Goal: Find specific page/section: Find specific page/section

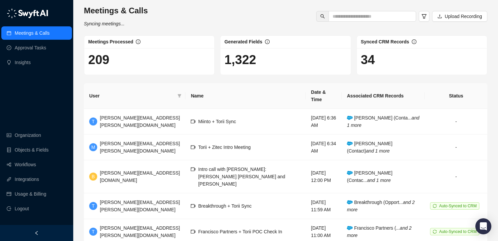
click at [199, 11] on div "Meetings & Calls Syncing meetings... Upload Recording" at bounding box center [286, 16] width 408 height 22
click at [199, 11] on div "Meetings & Calls Last synced a few seconds ago Upload Recording" at bounding box center [286, 16] width 408 height 22
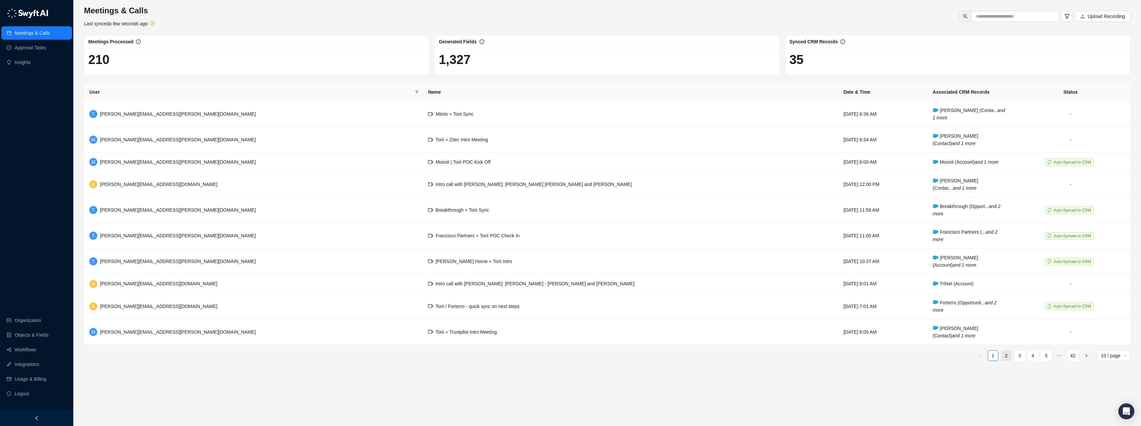
click at [498, 240] on link "2" at bounding box center [1006, 355] width 10 height 10
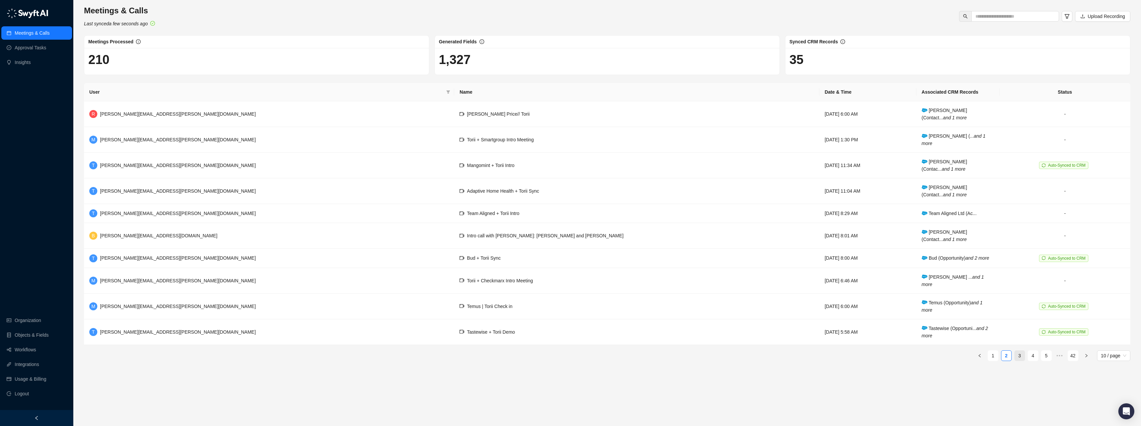
click at [498, 240] on link "3" at bounding box center [1019, 355] width 10 height 10
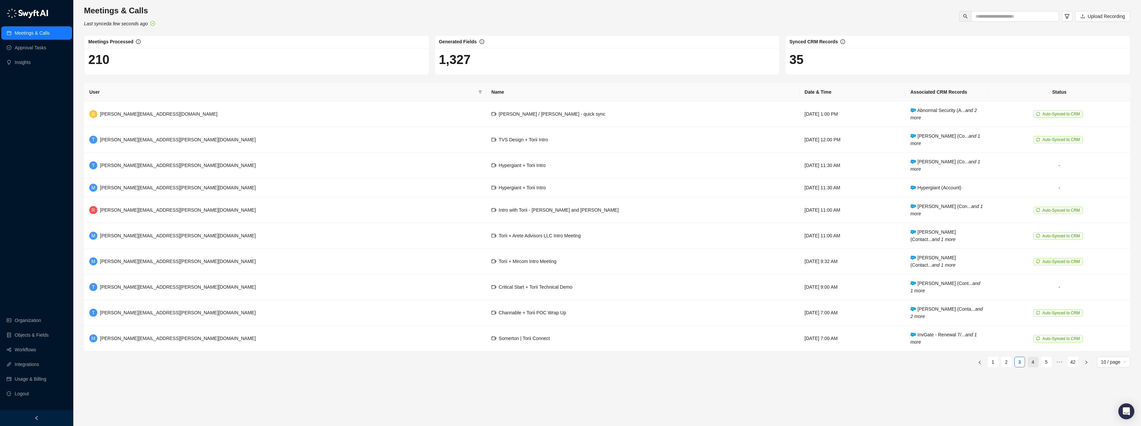
click at [498, 240] on link "4" at bounding box center [1033, 362] width 10 height 10
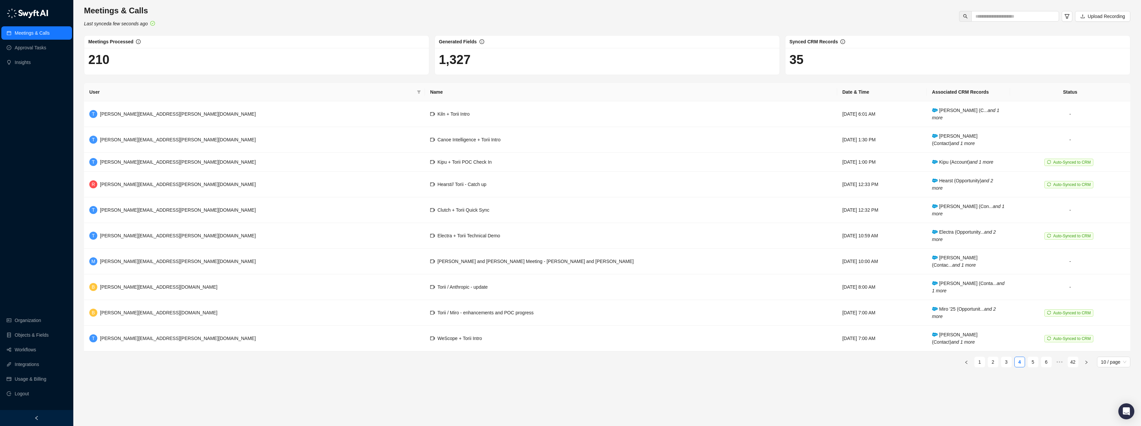
click at [498, 240] on link "5" at bounding box center [1033, 362] width 10 height 10
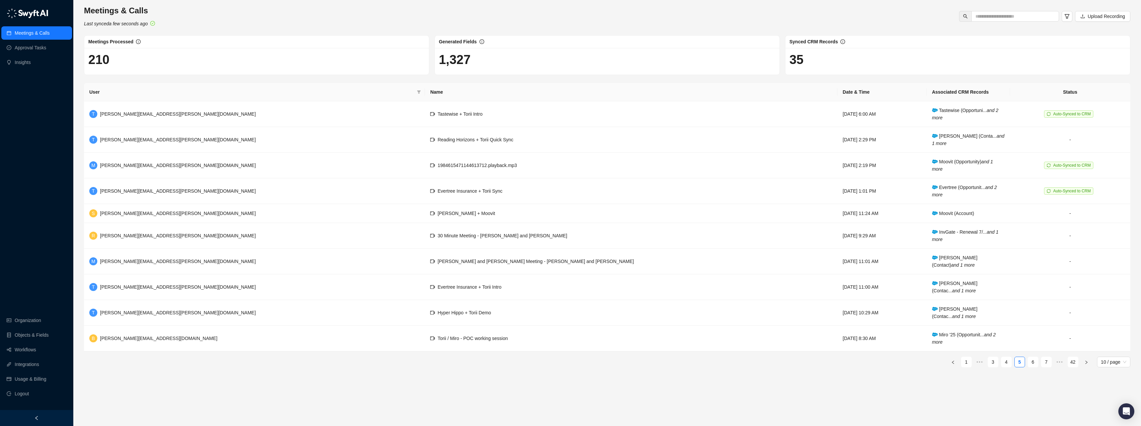
click at [498, 240] on link "6" at bounding box center [1033, 362] width 10 height 10
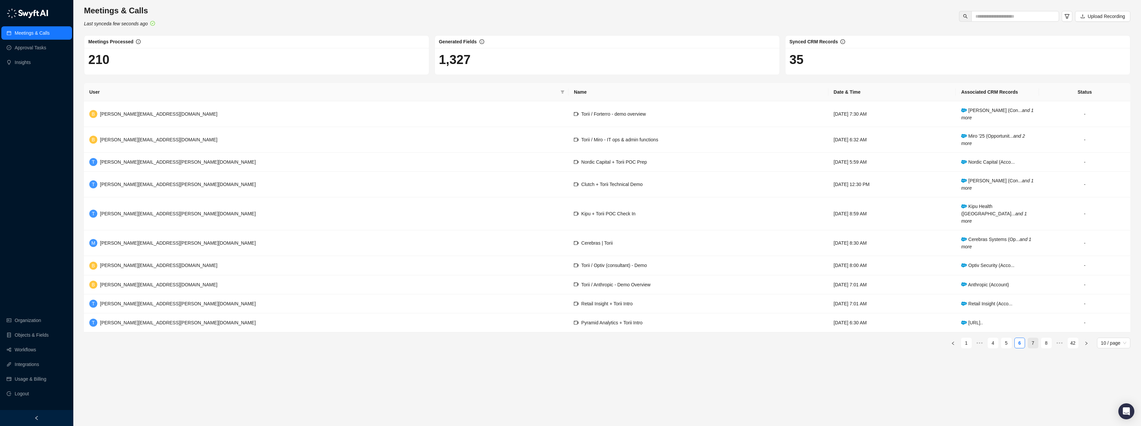
click at [498, 240] on link "7" at bounding box center [1033, 343] width 10 height 10
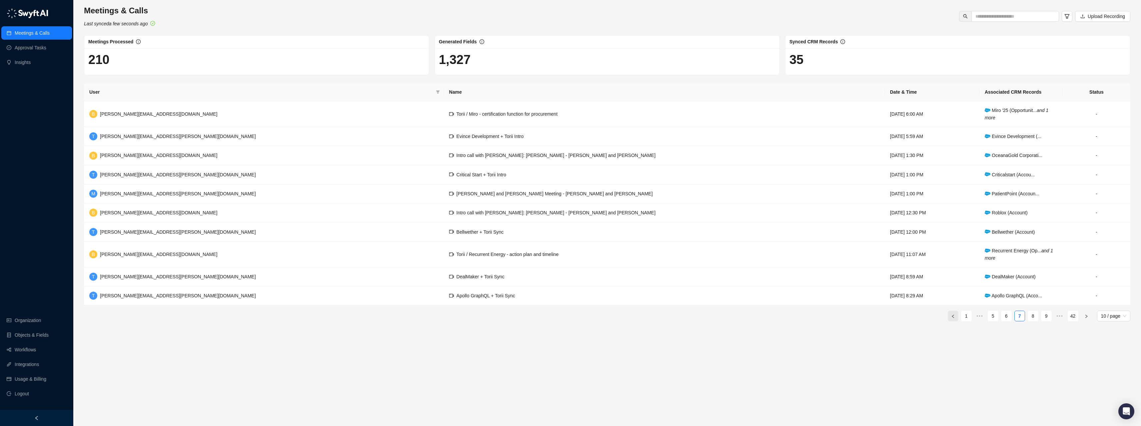
click at [498, 240] on icon "left" at bounding box center [952, 315] width 2 height 3
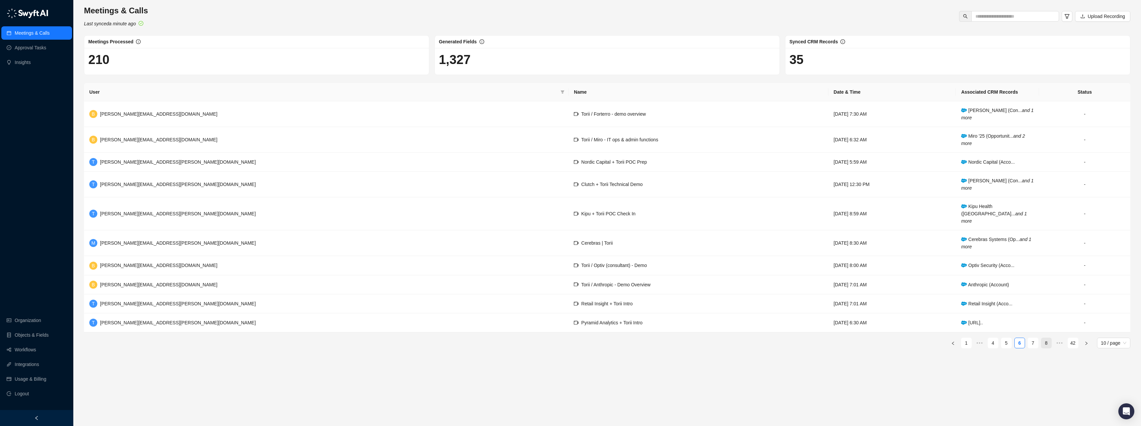
click at [498, 240] on link "8" at bounding box center [1046, 343] width 10 height 10
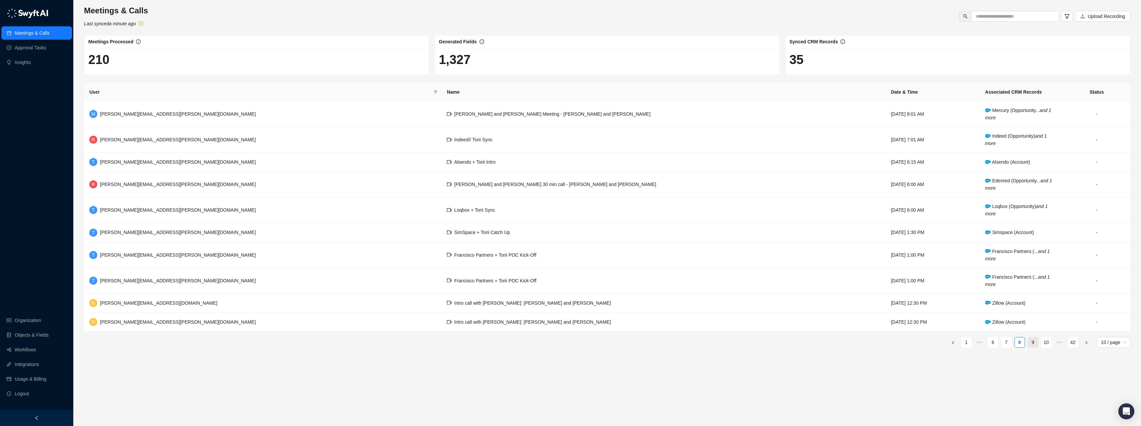
click at [498, 240] on link "9" at bounding box center [1033, 342] width 10 height 10
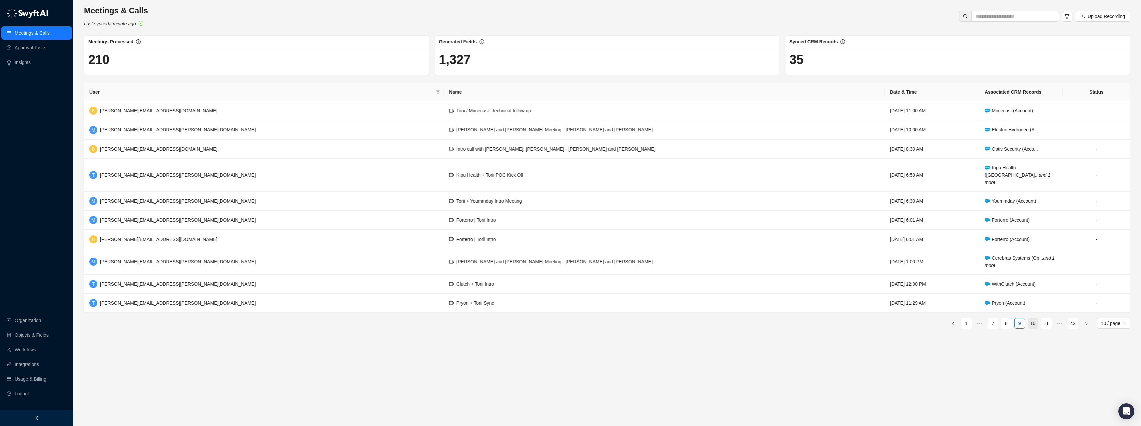
click at [498, 240] on link "10" at bounding box center [1033, 323] width 10 height 10
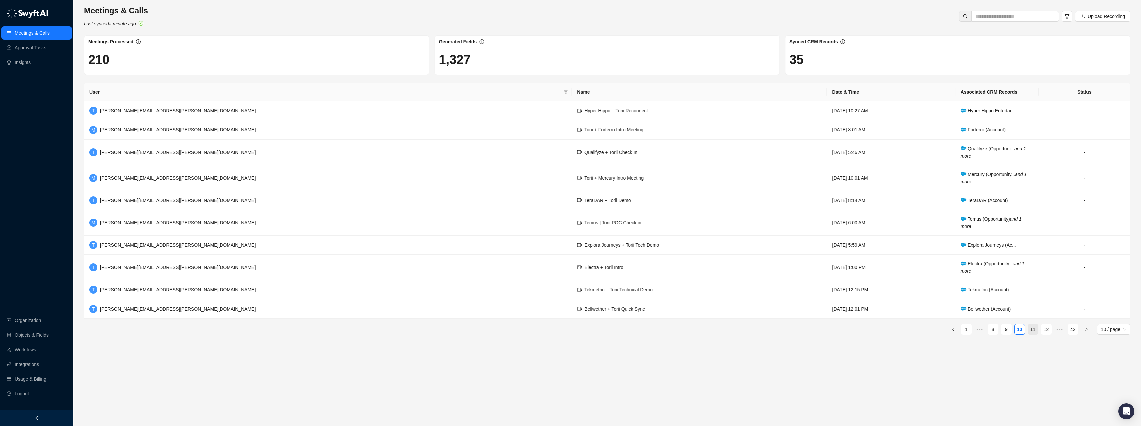
click at [498, 240] on link "11" at bounding box center [1033, 329] width 10 height 10
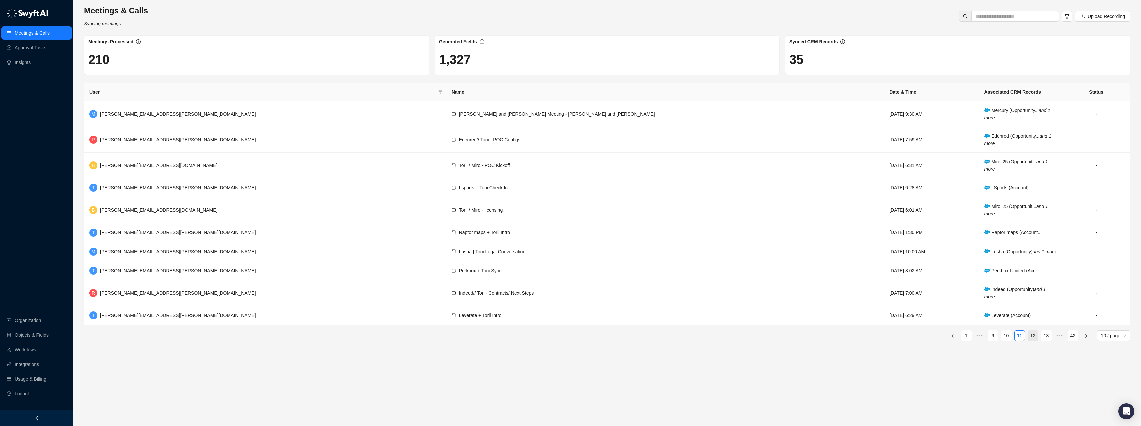
click at [498, 240] on link "12" at bounding box center [1033, 335] width 10 height 10
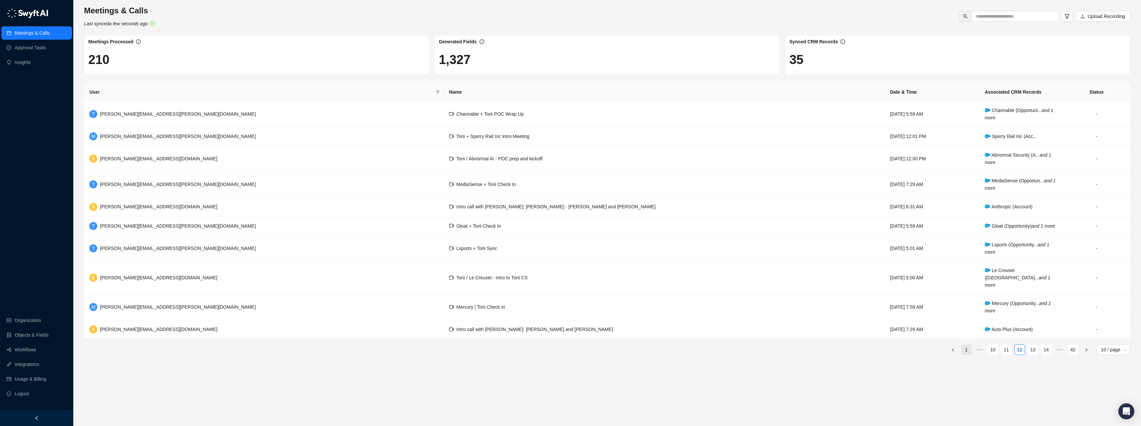
click at [498, 240] on link "1" at bounding box center [966, 349] width 10 height 10
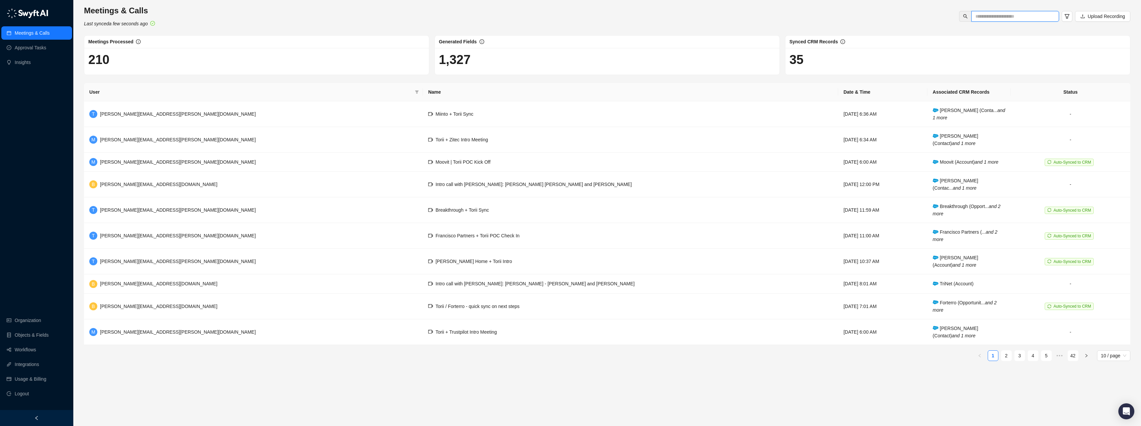
click at [498, 17] on input "text" at bounding box center [1012, 16] width 74 height 7
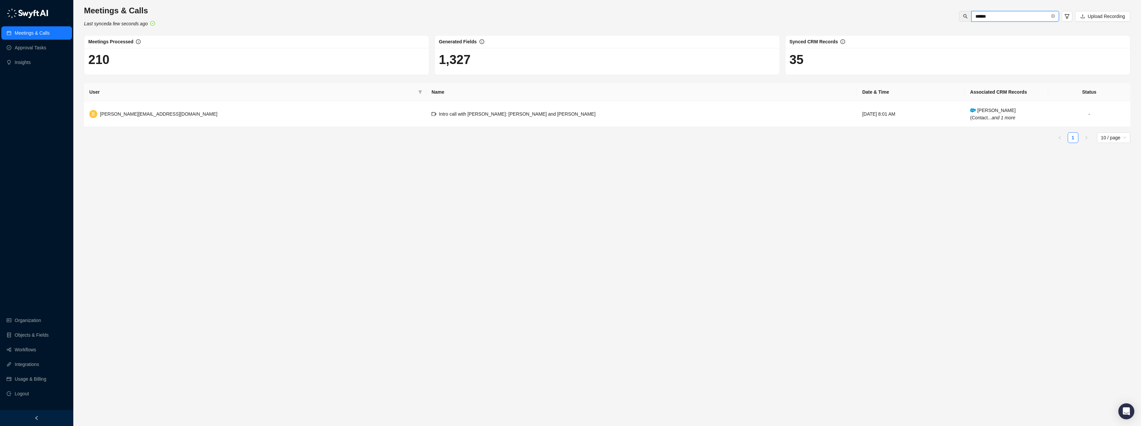
type input "******"
click at [498, 106] on td "[PERSON_NAME] (Contact... and 1 more" at bounding box center [1005, 114] width 83 height 26
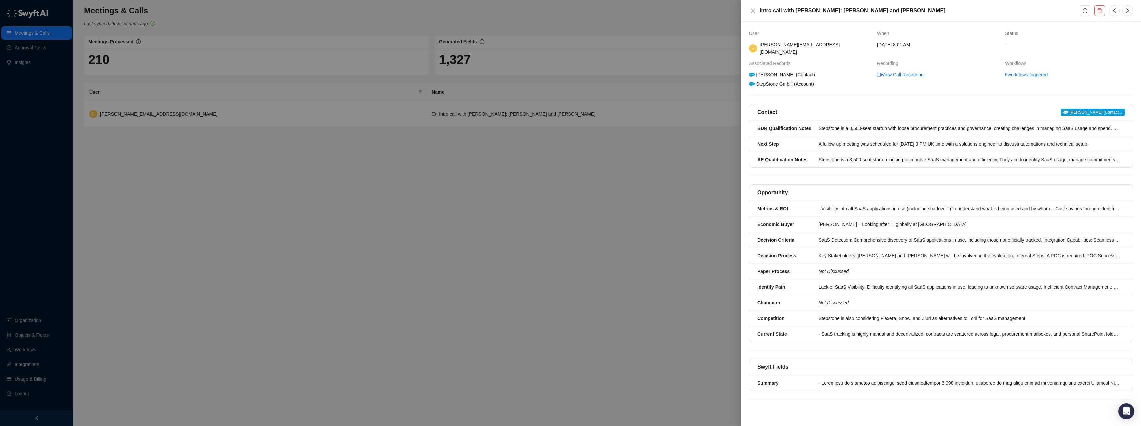
click at [498, 109] on span "[PERSON_NAME] (Contact..." at bounding box center [1092, 112] width 64 height 7
click at [498, 98] on div "User When Status [PERSON_NAME] [PERSON_NAME][EMAIL_ADDRESS][DOMAIN_NAME] [DATE]…" at bounding box center [941, 224] width 400 height 404
click at [498, 96] on div at bounding box center [570, 213] width 1141 height 426
